Goal: Communication & Community: Answer question/provide support

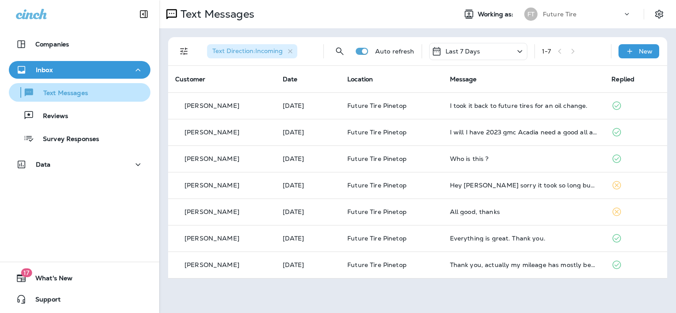
click at [88, 92] on div "Text Messages" at bounding box center [79, 92] width 134 height 13
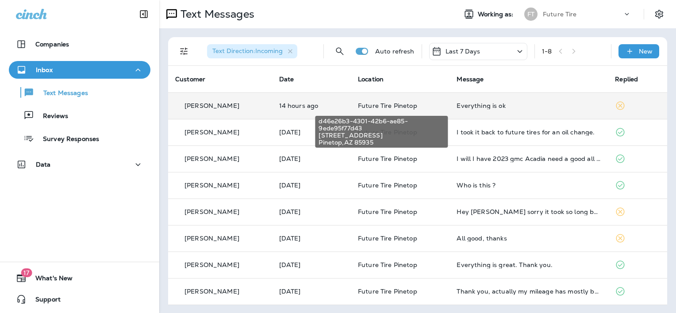
click at [367, 103] on span "Future Tire Pinetop" at bounding box center [387, 106] width 59 height 8
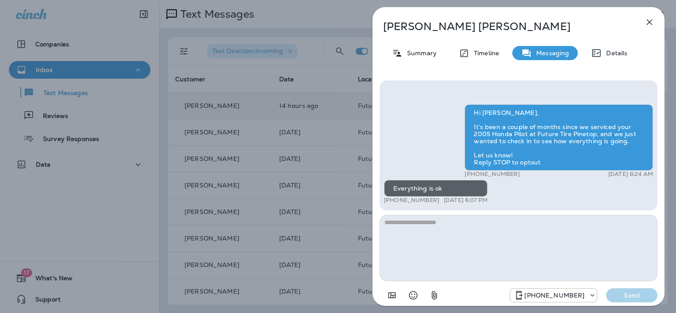
type textarea "*"
type textarea "**********"
click at [632, 289] on button "Send" at bounding box center [631, 295] width 51 height 14
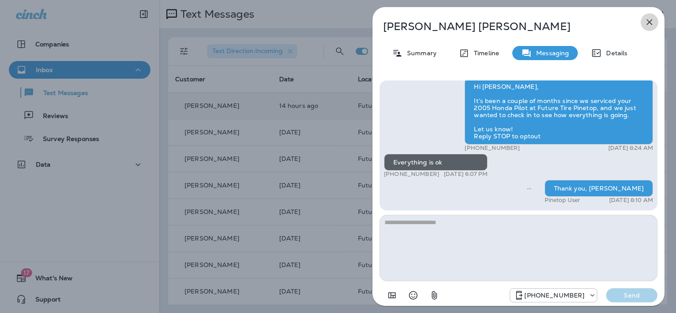
click at [649, 21] on icon "button" at bounding box center [649, 22] width 6 height 6
